Goal: Task Accomplishment & Management: Manage account settings

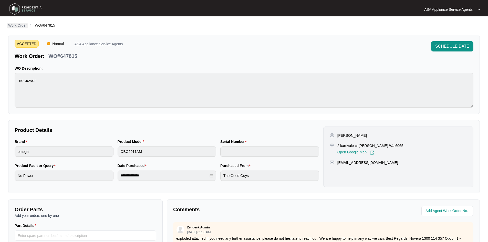
click at [22, 24] on p "Work Order" at bounding box center [17, 25] width 18 height 5
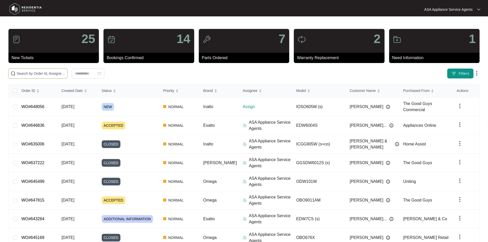
click at [56, 78] on span at bounding box center [37, 73] width 59 height 10
click at [55, 72] on input "text" at bounding box center [41, 74] width 49 height 6
paste input "646836"
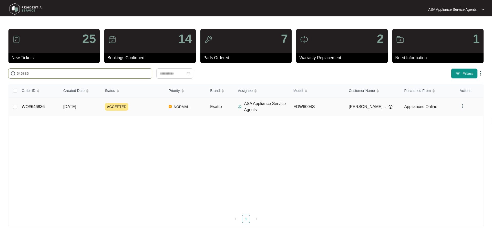
type input "646836"
click at [94, 108] on td "[DATE]" at bounding box center [80, 107] width 42 height 19
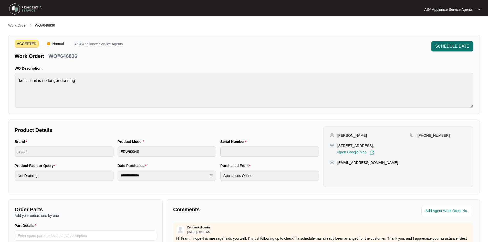
click at [448, 46] on span "SCHEDULE DATE" at bounding box center [453, 46] width 34 height 6
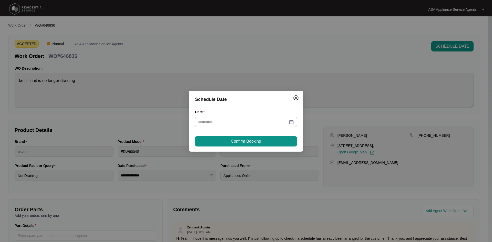
click at [292, 122] on div at bounding box center [246, 122] width 96 height 6
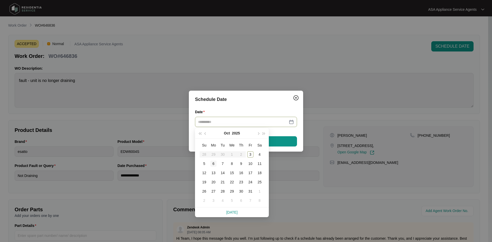
type input "**********"
click at [215, 165] on div "6" at bounding box center [214, 164] width 6 height 6
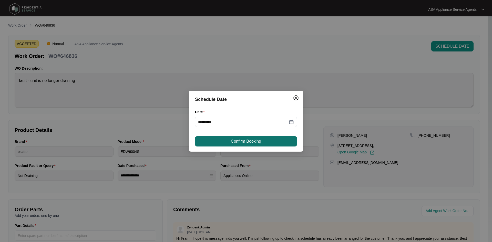
click at [231, 143] on span "Confirm Booking" at bounding box center [246, 141] width 30 height 6
